Goal: Information Seeking & Learning: Learn about a topic

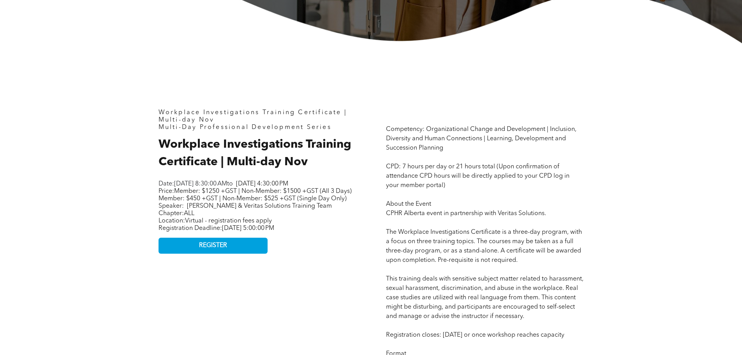
scroll to position [312, 0]
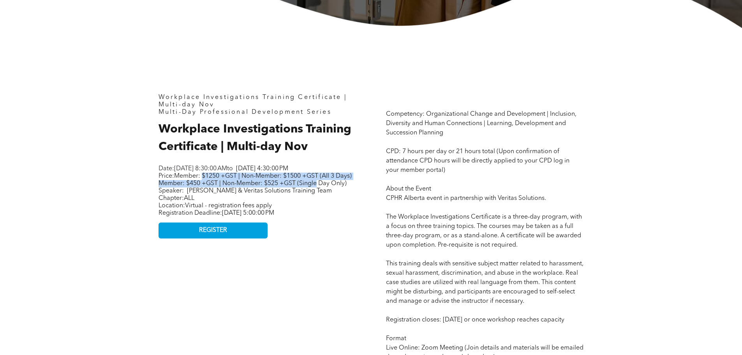
drag, startPoint x: 205, startPoint y: 182, endPoint x: 334, endPoint y: 195, distance: 129.5
click at [288, 134] on span "Member: $1250 +GST | Non-Member: $1500 +GST (All 3 Days) Member: $450 +GST | No…" at bounding box center [255, 180] width 193 height 14
drag, startPoint x: 258, startPoint y: 184, endPoint x: 324, endPoint y: 184, distance: 65.8
click at [288, 134] on span "Member: $1250 +GST | Non-Member: $1500 +GST (All 3 Days) Member: $450 +GST | No…" at bounding box center [255, 180] width 193 height 14
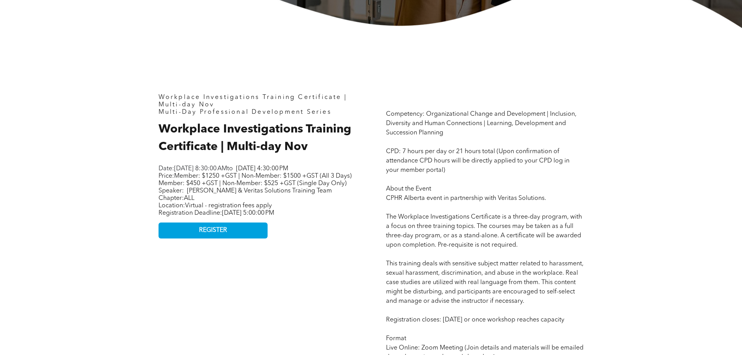
click at [288, 134] on span "Member: $1250 +GST | Non-Member: $1500 +GST (All 3 Days) Member: $450 +GST | No…" at bounding box center [255, 180] width 193 height 14
drag, startPoint x: 252, startPoint y: 195, endPoint x: 320, endPoint y: 192, distance: 67.4
click at [288, 134] on span "Member: $1250 +GST | Non-Member: $1500 +GST (All 3 Days) Member: $450 +GST | No…" at bounding box center [255, 180] width 193 height 14
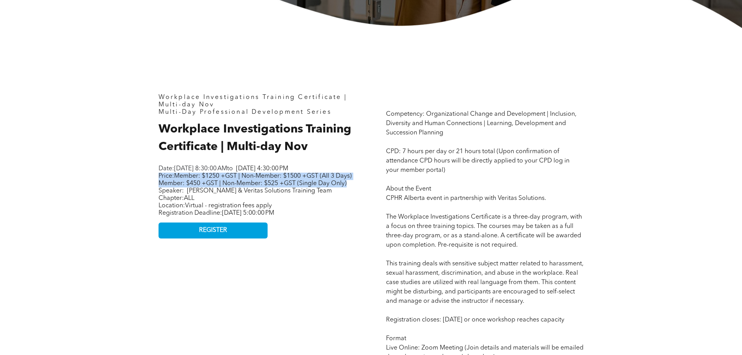
drag, startPoint x: 155, startPoint y: 187, endPoint x: 261, endPoint y: 198, distance: 107.0
click at [261, 134] on p "Price: Member: $1250 +GST | Non-Member: $1500 +GST (All 3 Days) Member: $450 +G…" at bounding box center [256, 184] width 195 height 22
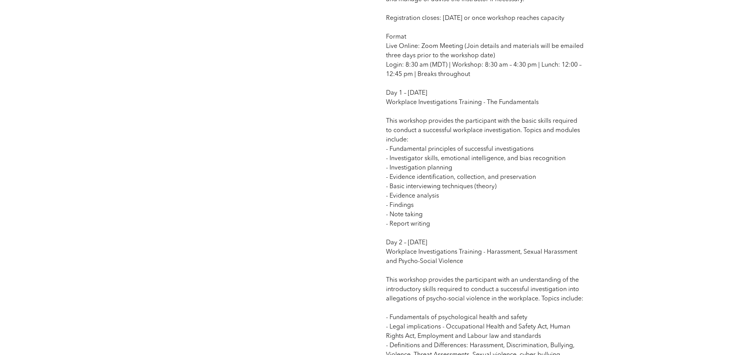
scroll to position [623, 0]
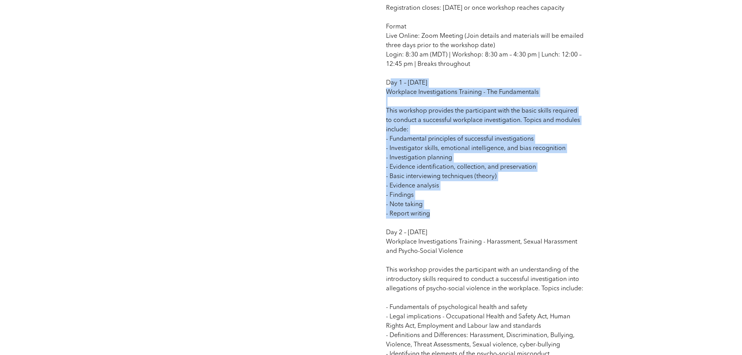
drag, startPoint x: 391, startPoint y: 93, endPoint x: 466, endPoint y: 224, distance: 150.8
click at [288, 134] on p "Competency: Organizational Change and Development | Inclusion, Diversity and Hu…" at bounding box center [484, 181] width 197 height 766
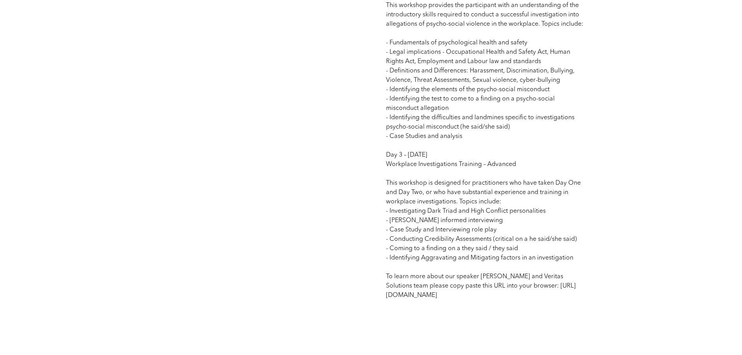
scroll to position [896, 0]
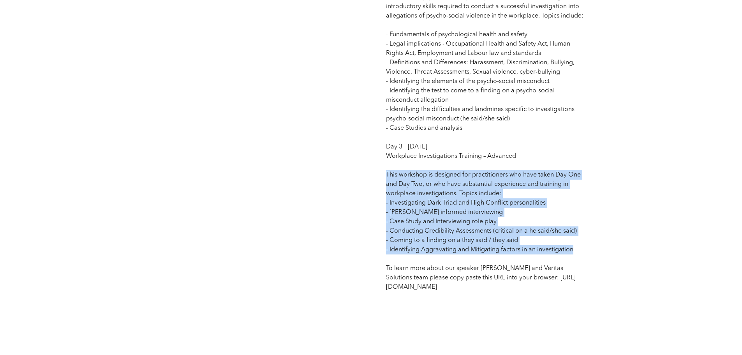
drag, startPoint x: 386, startPoint y: 181, endPoint x: 597, endPoint y: 261, distance: 226.0
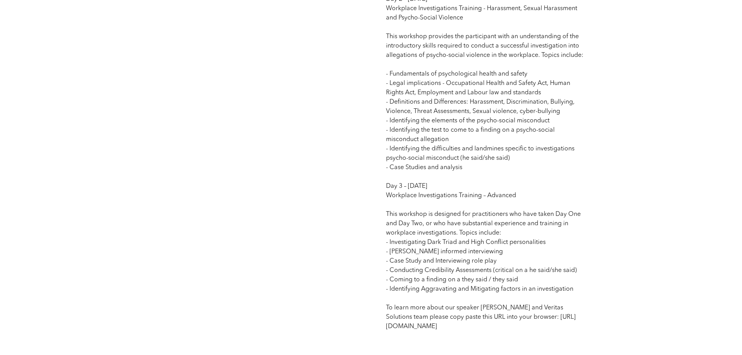
scroll to position [740, 0]
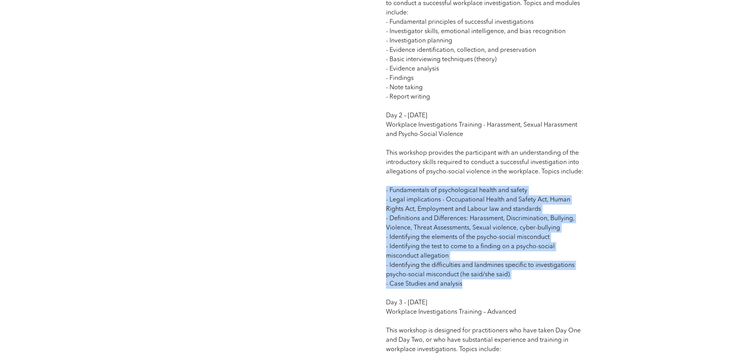
drag, startPoint x: 382, startPoint y: 201, endPoint x: 525, endPoint y: 297, distance: 172.2
click at [288, 134] on div "Competency: Organizational Change and Development | Inclusion, Diversity and Hu…" at bounding box center [485, 56] width 210 height 794
click at [288, 134] on p "Competency: Organizational Change and Development | Inclusion, Diversity and Hu…" at bounding box center [484, 64] width 197 height 766
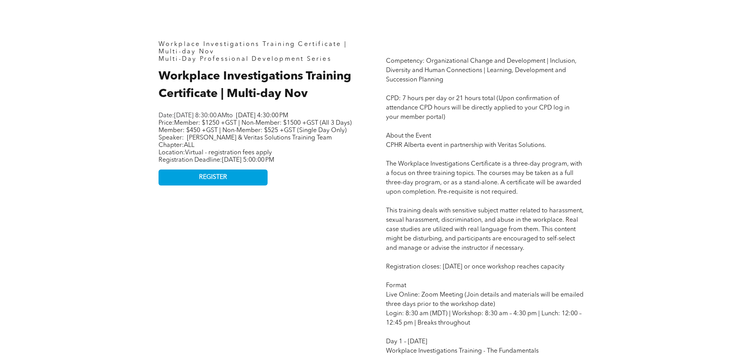
scroll to position [351, 0]
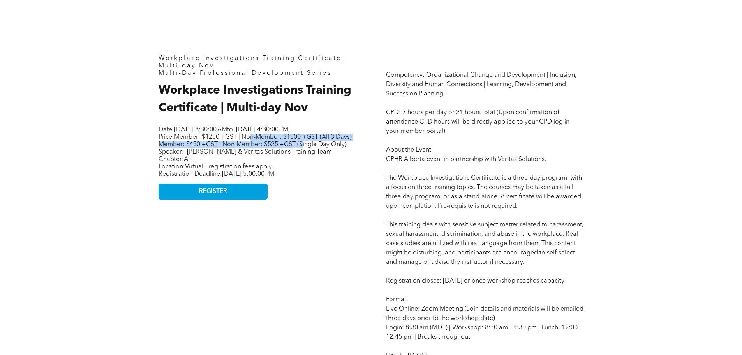
drag, startPoint x: 258, startPoint y: 144, endPoint x: 319, endPoint y: 153, distance: 61.3
click at [288, 134] on span "Member: $1250 +GST | Non-Member: $1500 +GST (All 3 Days) Member: $450 +GST | No…" at bounding box center [255, 141] width 193 height 14
drag, startPoint x: 252, startPoint y: 144, endPoint x: 328, endPoint y: 148, distance: 76.0
click at [288, 134] on span "Member: $1250 +GST | Non-Member: $1500 +GST (All 3 Days) Member: $450 +GST | No…" at bounding box center [255, 141] width 193 height 14
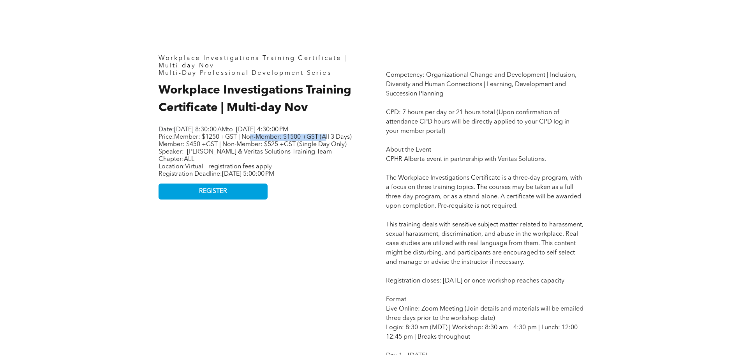
click at [288, 134] on span "Member: $1250 +GST | Non-Member: $1500 +GST (All 3 Days) Member: $450 +GST | No…" at bounding box center [255, 141] width 193 height 14
drag, startPoint x: 202, startPoint y: 143, endPoint x: 247, endPoint y: 155, distance: 46.7
click at [247, 134] on span "Member: $1250 +GST | Non-Member: $1500 +GST (All 3 Days) Member: $450 +GST | No…" at bounding box center [255, 141] width 193 height 14
drag, startPoint x: 205, startPoint y: 151, endPoint x: 242, endPoint y: 151, distance: 36.6
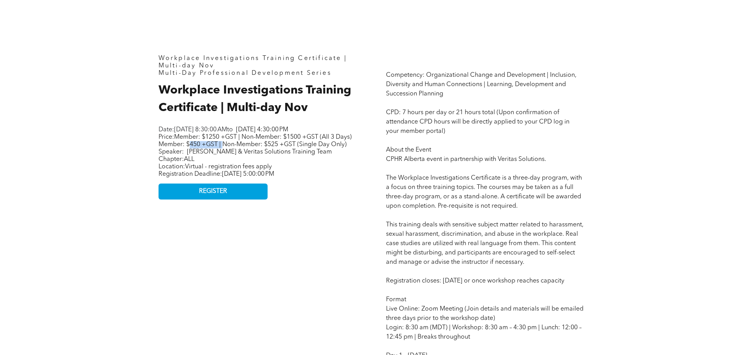
click at [242, 134] on span "Member: $1250 +GST | Non-Member: $1500 +GST (All 3 Days) Member: $450 +GST | No…" at bounding box center [255, 141] width 193 height 14
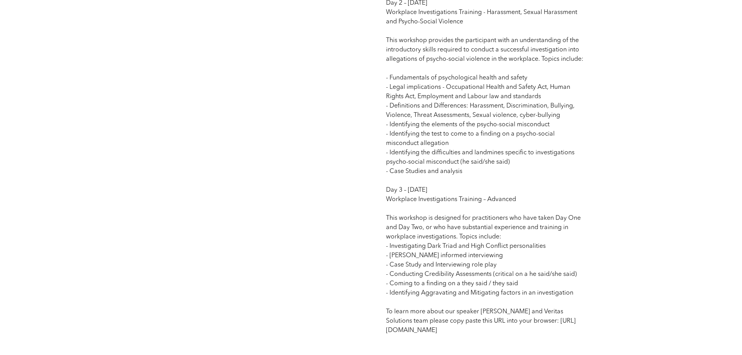
scroll to position [896, 0]
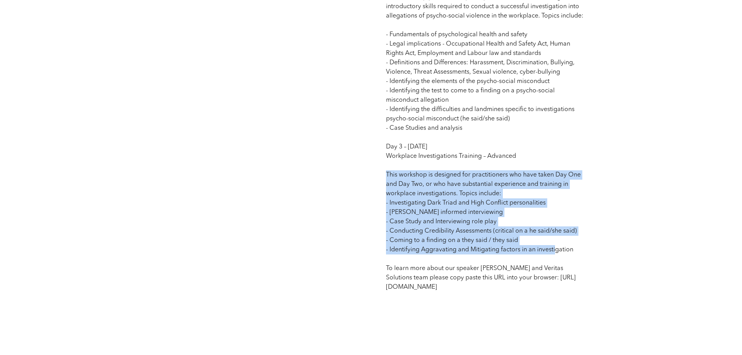
drag, startPoint x: 388, startPoint y: 184, endPoint x: 558, endPoint y: 262, distance: 187.9
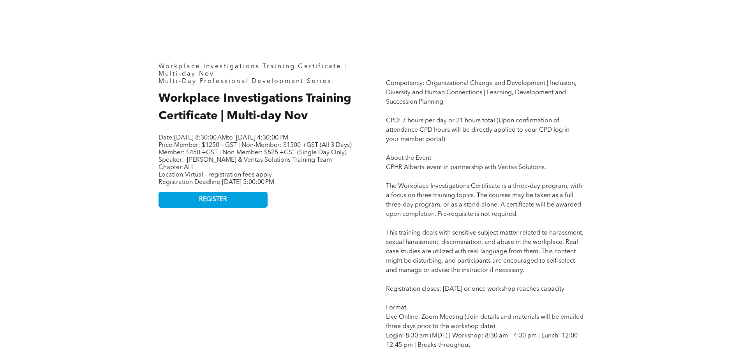
scroll to position [389, 0]
